Goal: Task Accomplishment & Management: Manage account settings

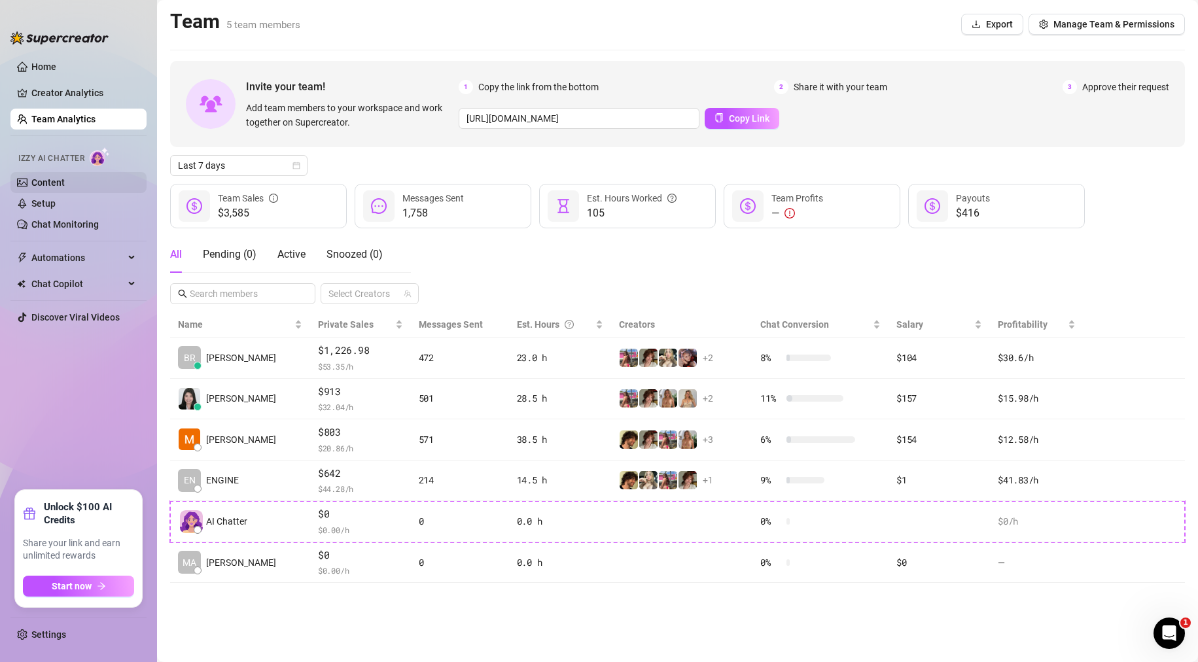
click at [65, 178] on link "Content" at bounding box center [47, 182] width 33 height 10
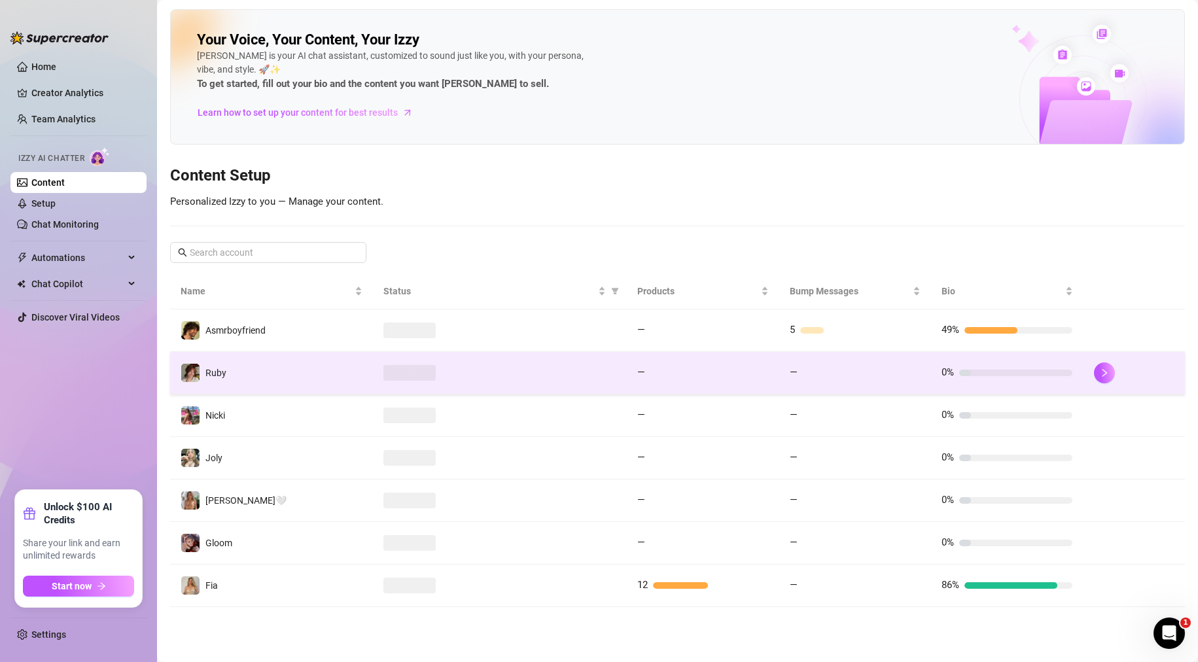
click at [239, 370] on td "Ruby" at bounding box center [271, 373] width 203 height 43
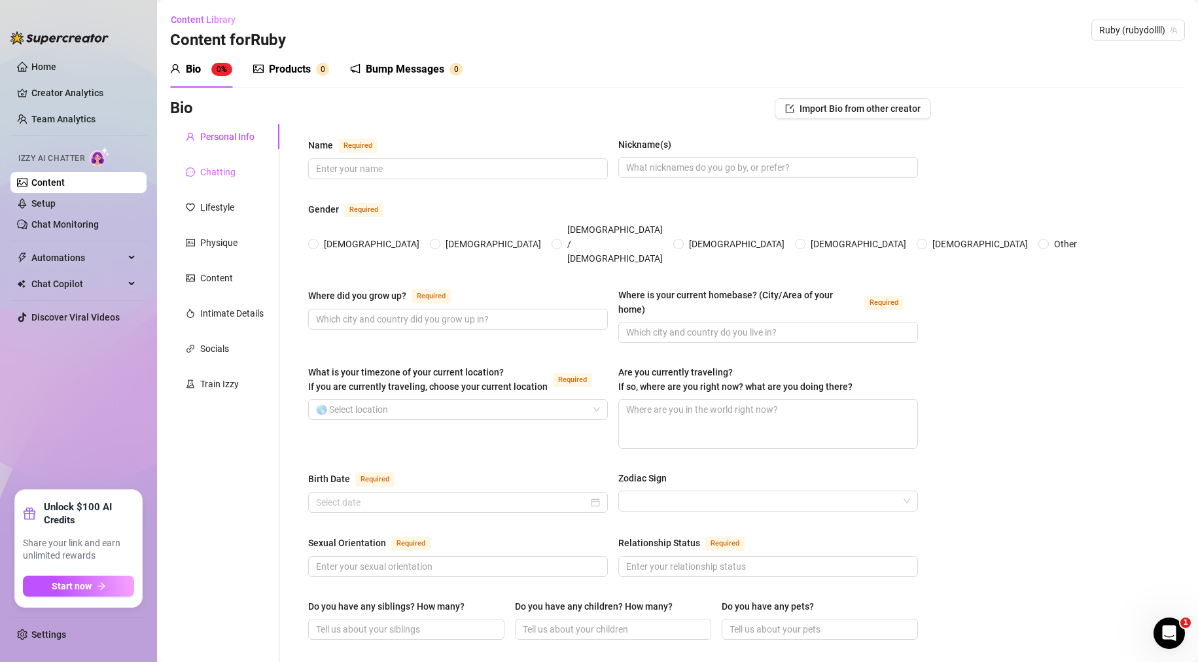
click at [218, 162] on div "Chatting" at bounding box center [224, 172] width 109 height 25
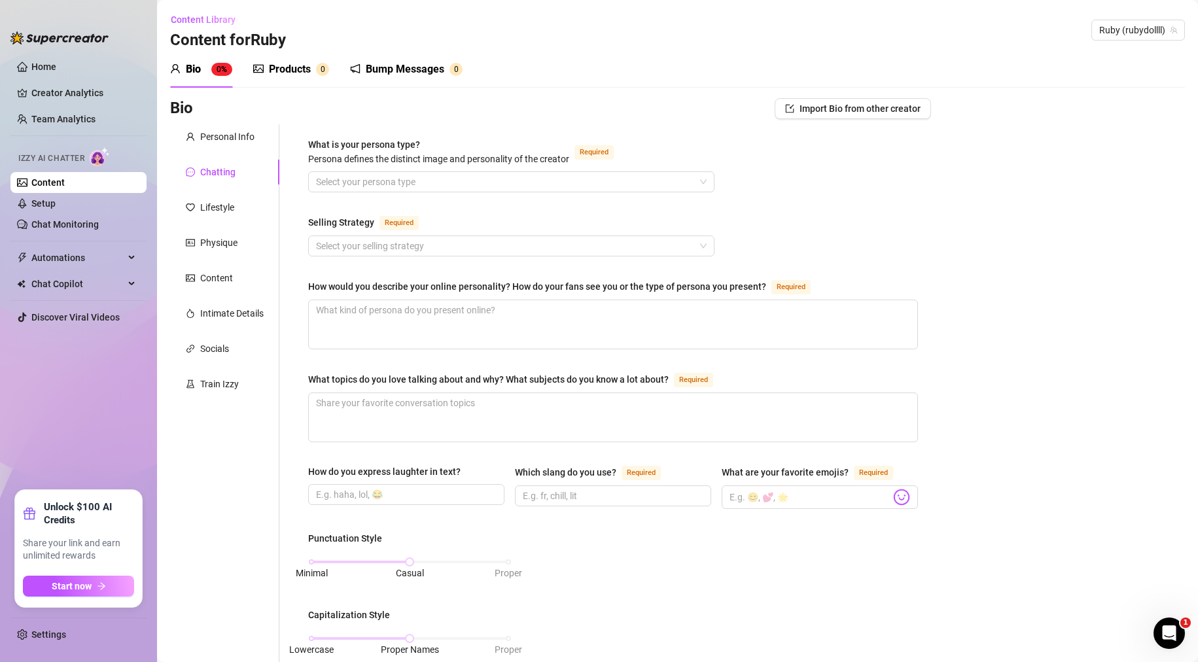
click at [217, 193] on div "Personal Info Chatting Lifestyle Physique Content Intimate Details Socials Trai…" at bounding box center [224, 612] width 109 height 977
click at [219, 216] on div "Lifestyle" at bounding box center [224, 207] width 109 height 25
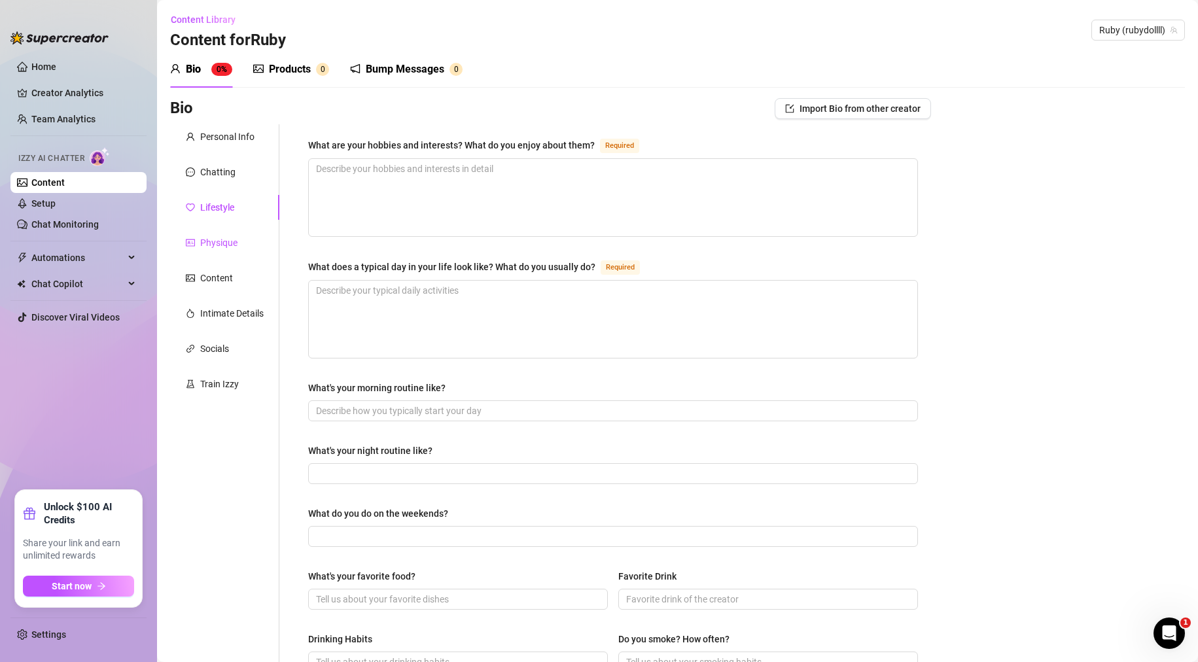
click at [226, 237] on div "Physique" at bounding box center [218, 243] width 37 height 14
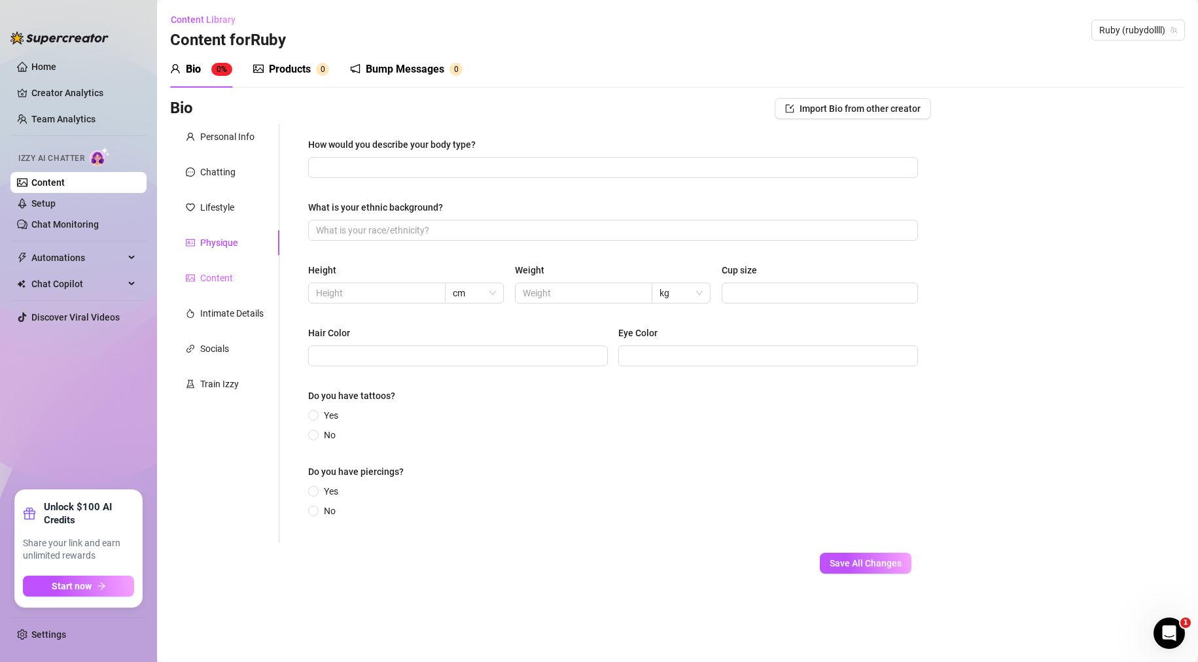
click at [224, 270] on div "Content" at bounding box center [224, 278] width 109 height 25
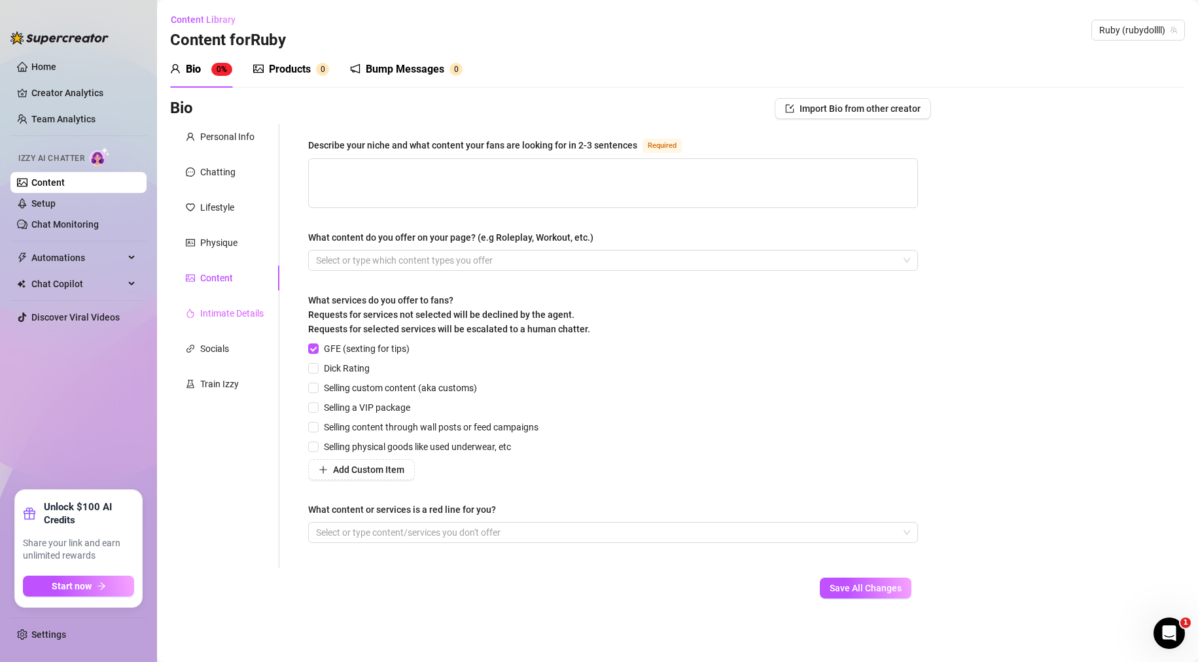
click at [228, 302] on div "Intimate Details" at bounding box center [224, 313] width 109 height 25
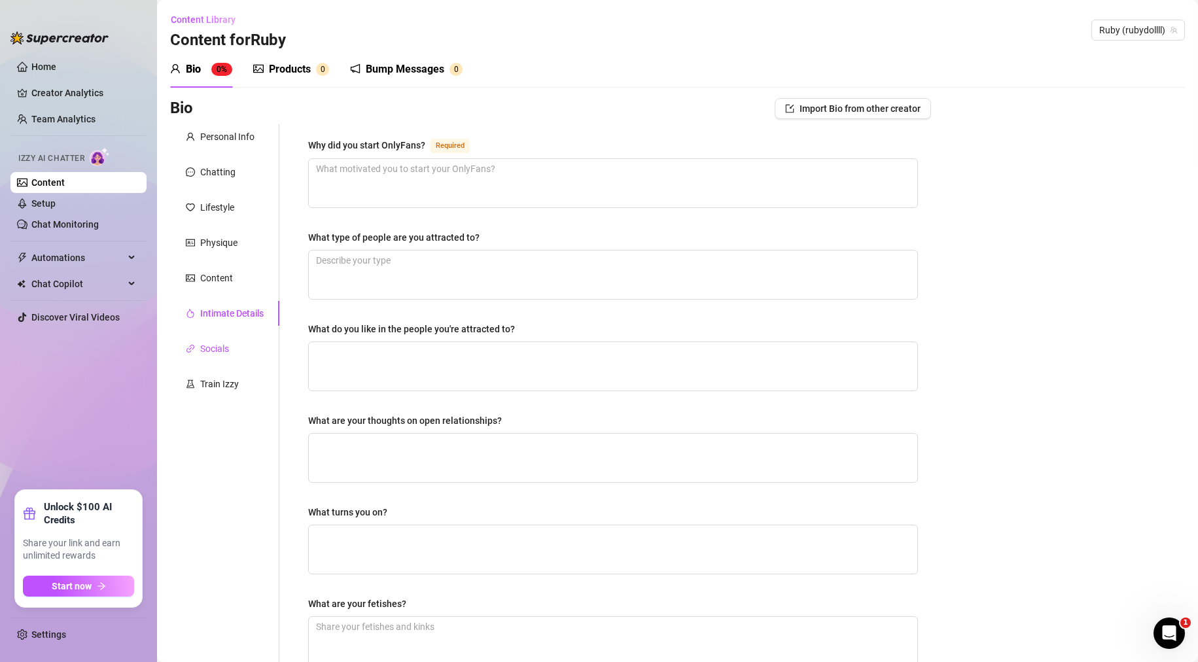
click at [208, 347] on div "Socials" at bounding box center [214, 348] width 29 height 14
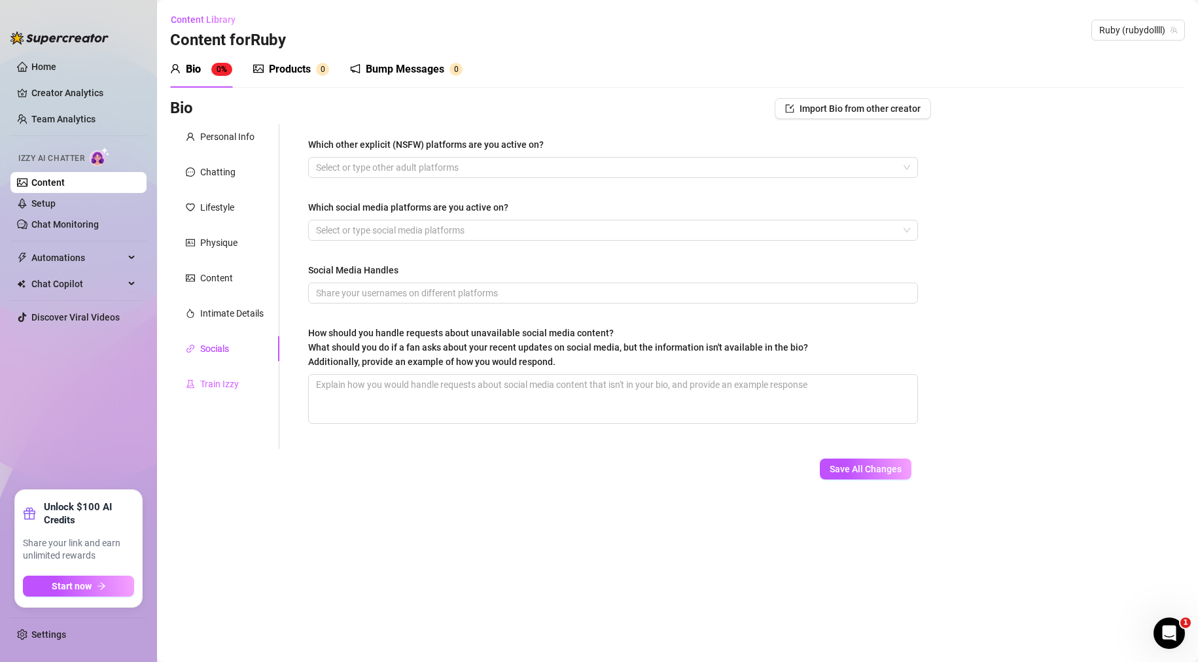
click at [217, 376] on div "Train Izzy" at bounding box center [224, 384] width 109 height 25
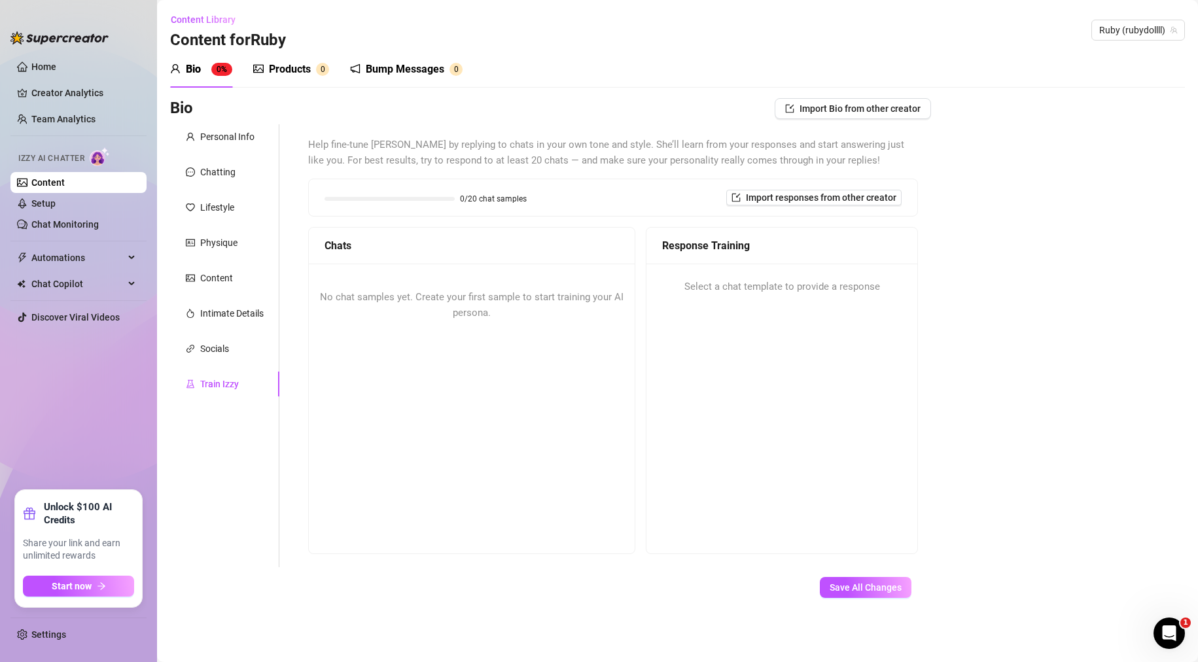
click at [415, 67] on div "Bump Messages" at bounding box center [405, 69] width 79 height 16
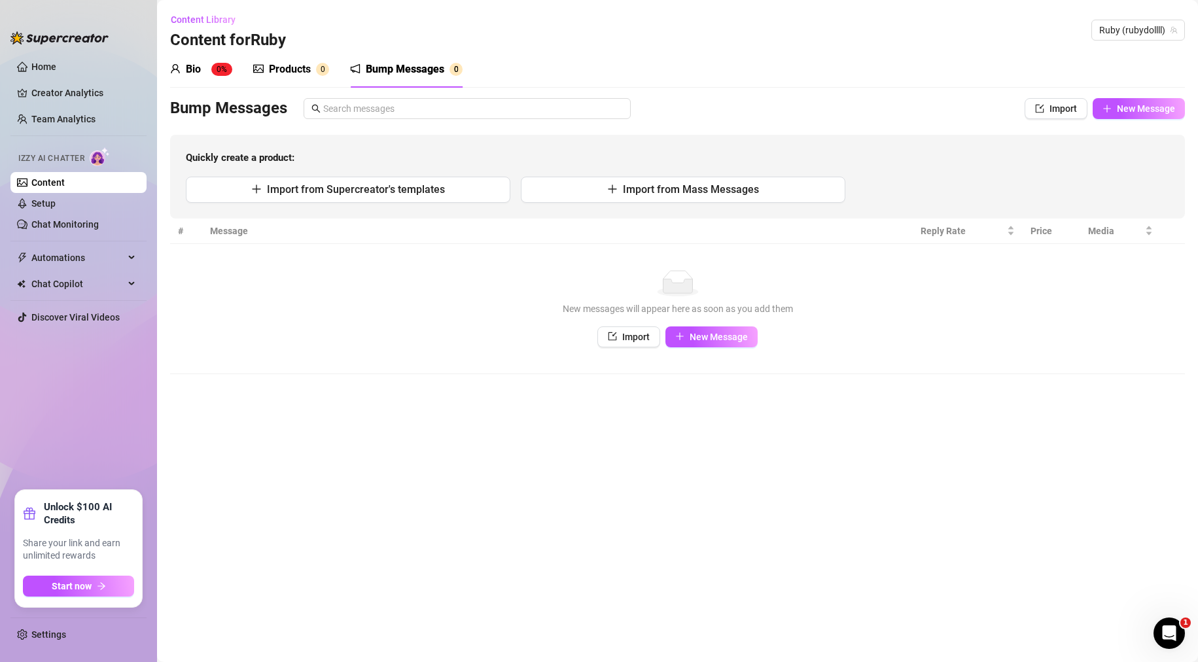
click at [301, 65] on div "Products" at bounding box center [290, 69] width 42 height 16
